Goal: Transaction & Acquisition: Purchase product/service

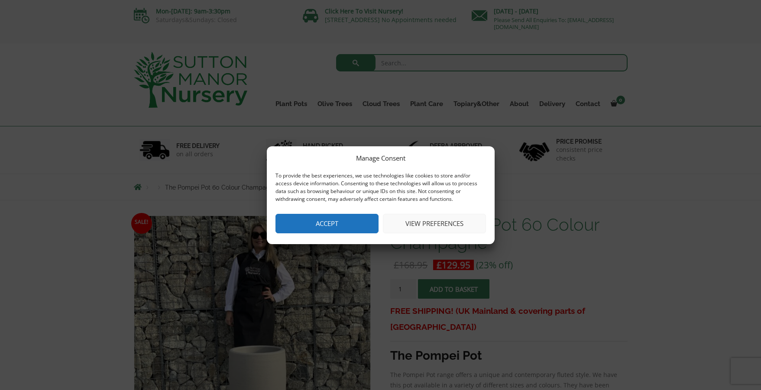
drag, startPoint x: 333, startPoint y: 234, endPoint x: 331, endPoint y: 219, distance: 14.9
click at [331, 219] on button "Accept" at bounding box center [326, 223] width 103 height 19
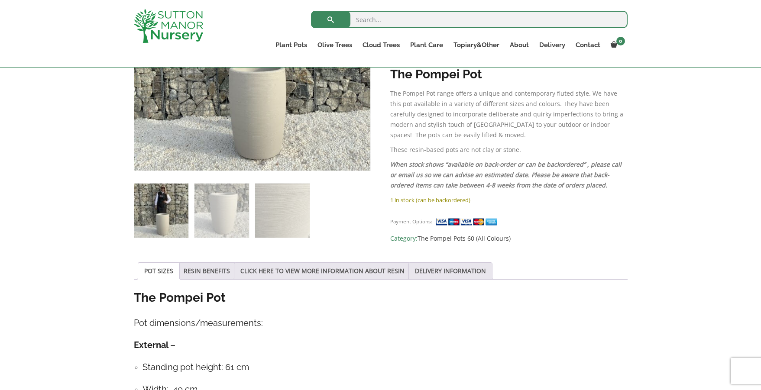
scroll to position [273, 0]
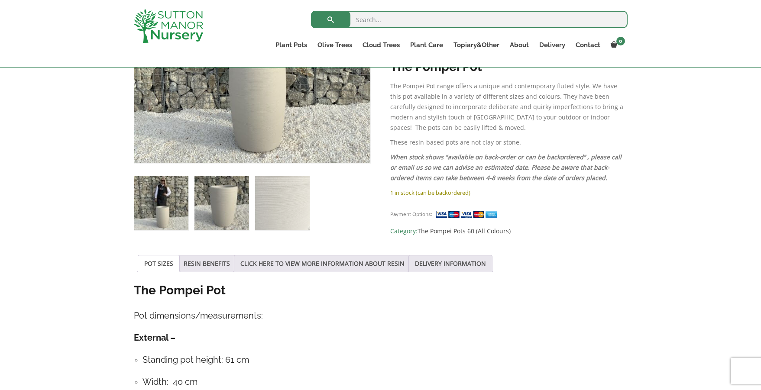
click at [211, 197] on img at bounding box center [221, 203] width 54 height 54
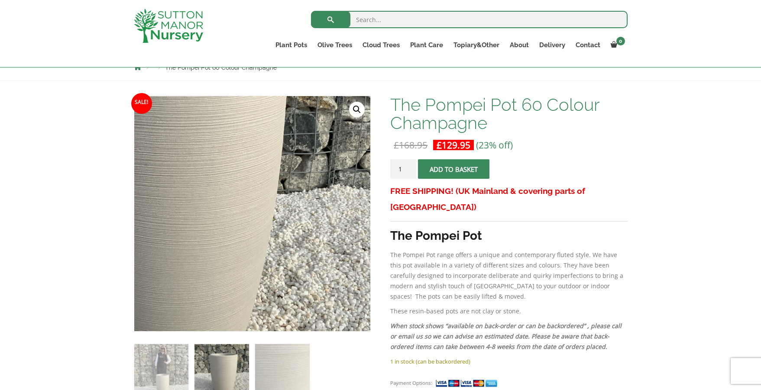
scroll to position [82, 0]
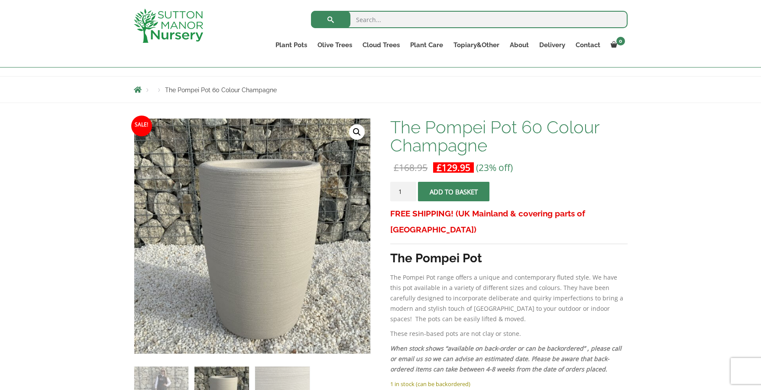
click at [381, 15] on input "search" at bounding box center [469, 19] width 316 height 17
type input "tall plant pot"
click at [311, 11] on button "submit" at bounding box center [330, 19] width 39 height 17
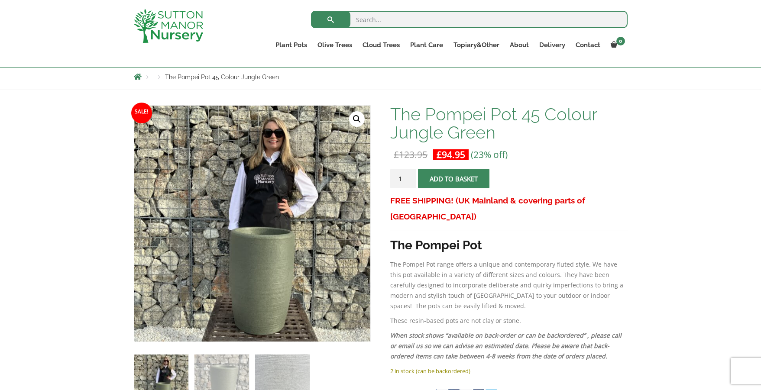
scroll to position [106, 0]
